Goal: Find specific page/section

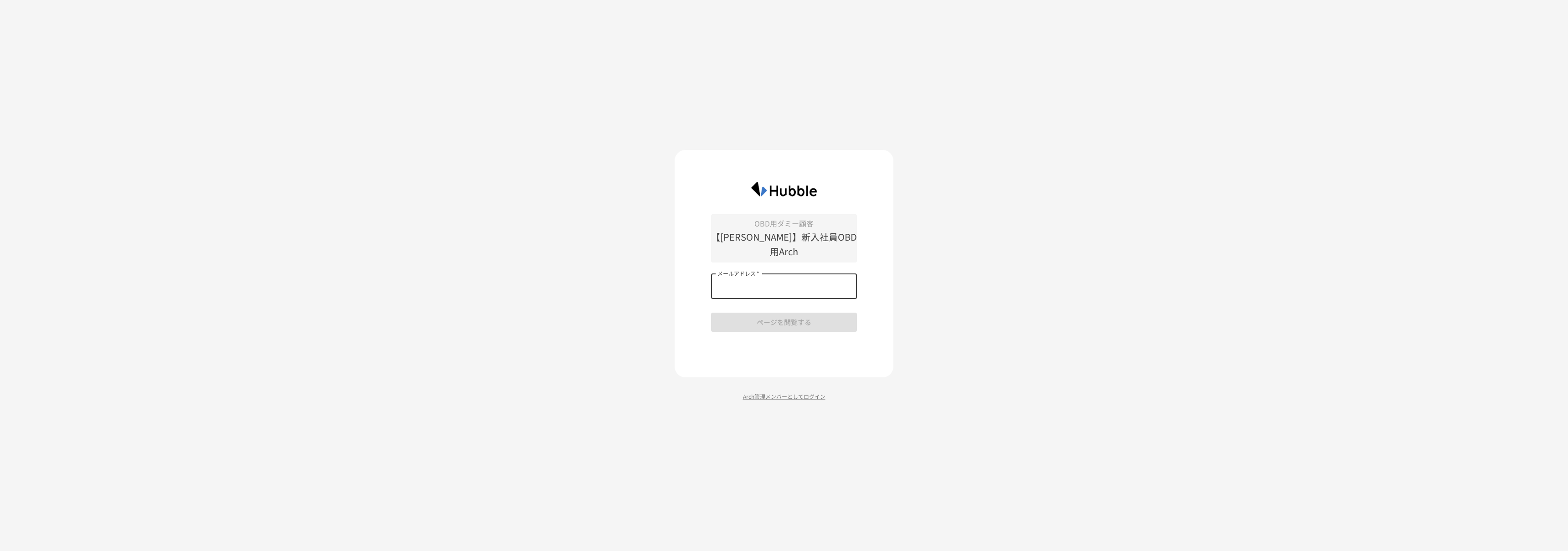
click at [810, 278] on input "メールアドレス   *" at bounding box center [784, 286] width 146 height 25
type input "*"
type input "**********"
click at [712, 313] on button "ページを閲覧する" at bounding box center [784, 322] width 146 height 20
